Goal: Find specific fact: Find specific fact

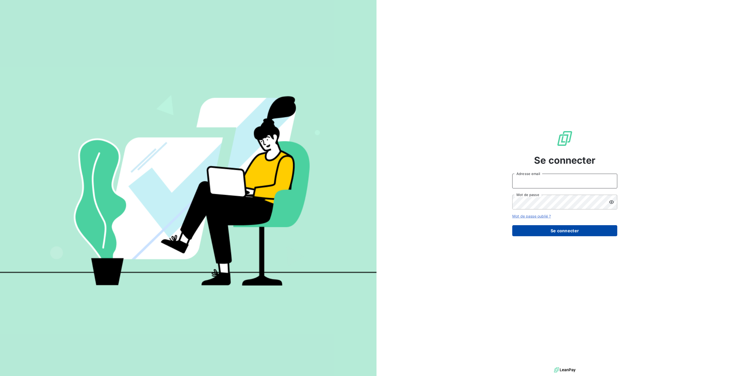
type input "[PERSON_NAME][EMAIL_ADDRESS][DOMAIN_NAME]"
click at [552, 225] on button "Se connecter" at bounding box center [564, 230] width 105 height 11
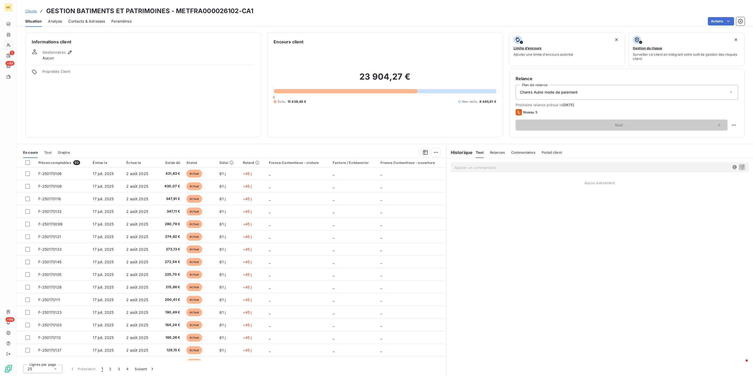
click at [473, 133] on div "Encours client 23 904,27 € 0 Échu 15 438,46 € Non-échu 8 465,81 €" at bounding box center [385, 84] width 236 height 105
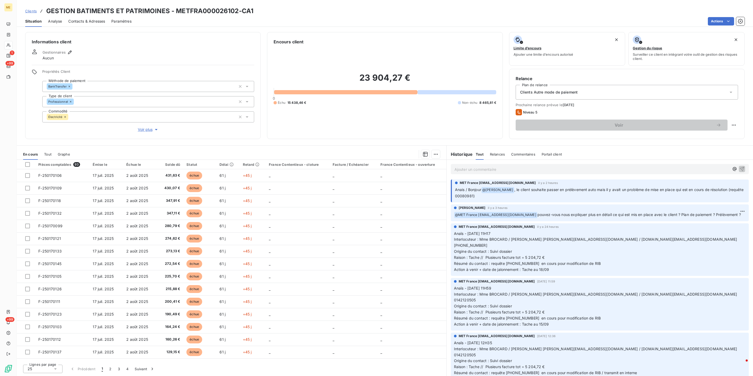
click at [476, 169] on p "Ajouter un commentaire ﻿" at bounding box center [592, 169] width 275 height 7
drag, startPoint x: 453, startPoint y: 200, endPoint x: 473, endPoint y: 200, distance: 19.7
click at [473, 200] on div "MET France [EMAIL_ADDRESS][DOMAIN_NAME] il y a 2 heures Anais / Bonjour @ [PERS…" at bounding box center [600, 190] width 298 height 23
copy span "00080981"
